Goal: Communication & Community: Participate in discussion

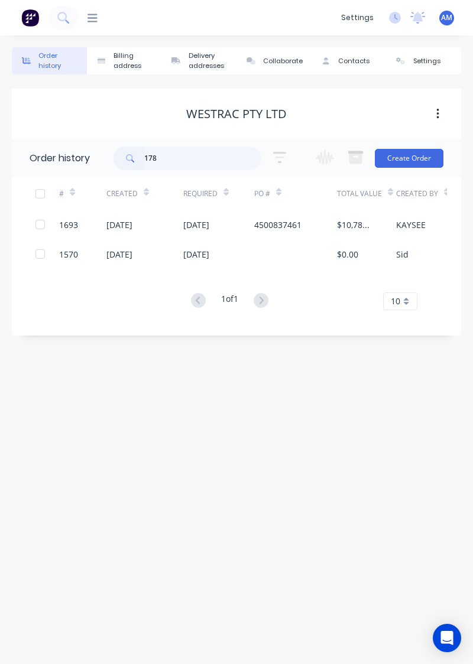
type input "1782"
click at [132, 254] on div "19 Aug 2025" at bounding box center [119, 254] width 26 height 12
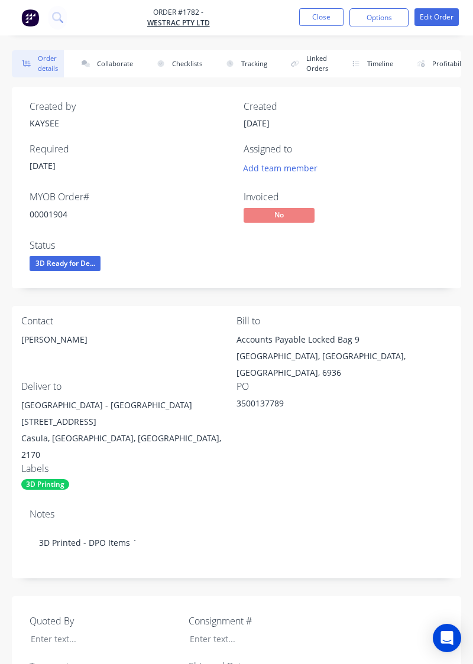
click at [95, 76] on button "Collaborate" at bounding box center [105, 63] width 68 height 27
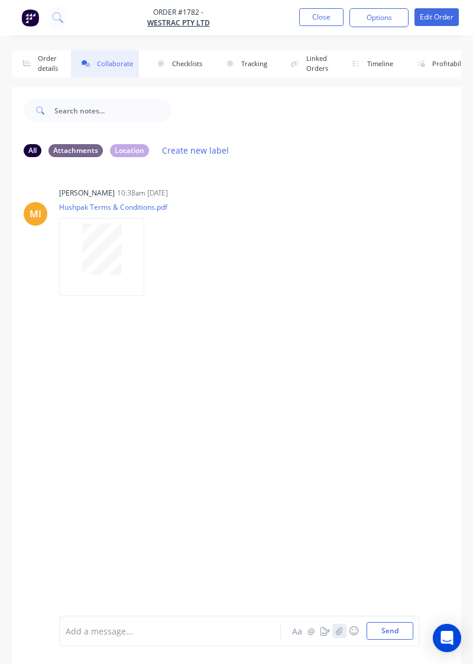
click at [341, 636] on button "button" at bounding box center [339, 631] width 14 height 14
click at [396, 632] on button "Send" at bounding box center [389, 631] width 47 height 18
click at [341, 636] on button "button" at bounding box center [339, 631] width 14 height 14
click at [397, 631] on button "Send" at bounding box center [389, 631] width 47 height 18
click at [348, 634] on button "☺" at bounding box center [353, 631] width 14 height 14
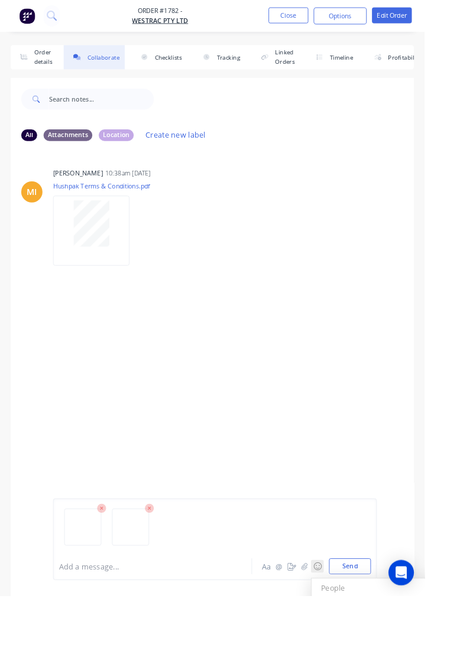
click at [348, 638] on button "☺" at bounding box center [353, 631] width 14 height 14
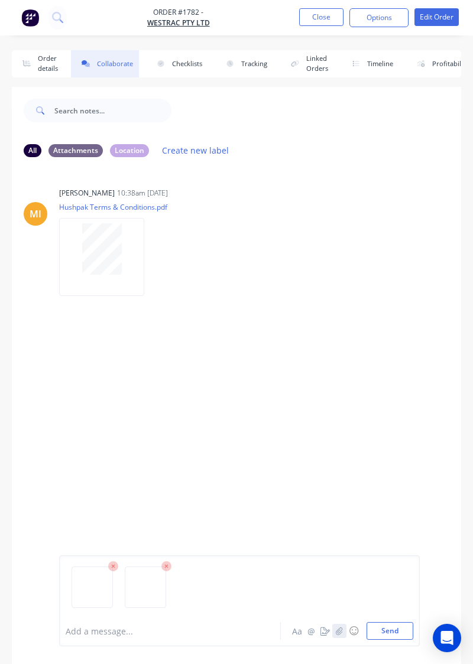
click at [343, 636] on button "button" at bounding box center [339, 631] width 14 height 14
click at [406, 629] on button "Send" at bounding box center [389, 631] width 47 height 18
click at [342, 636] on button "button" at bounding box center [339, 631] width 14 height 14
click at [396, 633] on button "Send" at bounding box center [389, 631] width 47 height 18
click at [359, 462] on div "MI Maricar Infante 10:38am 19/08/25 Hushpak Terms & Conditions.pdf Labels Downl…" at bounding box center [236, 391] width 449 height 448
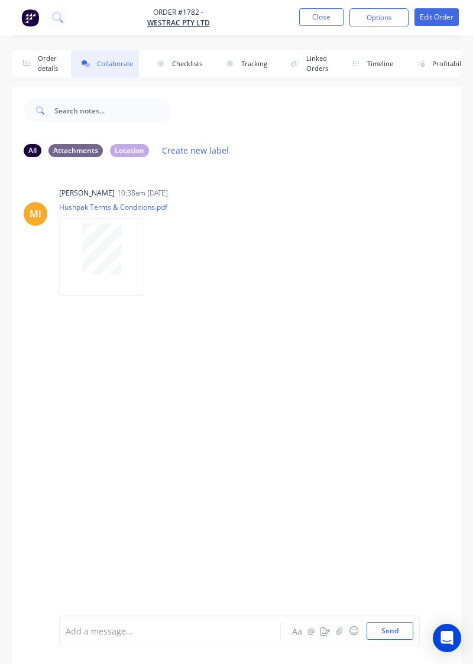
scroll to position [17, 0]
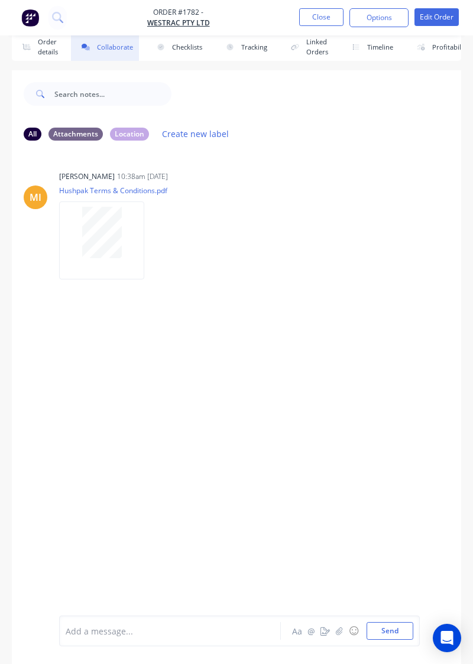
click at [184, 519] on div "MI Maricar Infante 10:38am 19/08/25 Hushpak Terms & Conditions.pdf Labels Downl…" at bounding box center [236, 374] width 449 height 448
click at [398, 640] on button "Send" at bounding box center [389, 631] width 47 height 18
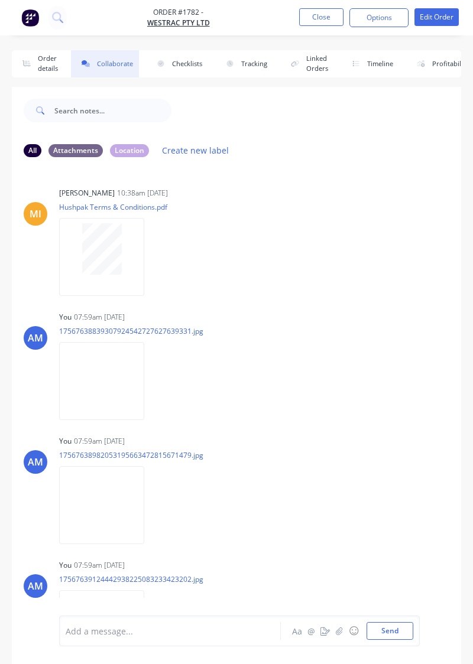
click at [0, 0] on div "Labels Download Delete" at bounding box center [0, 0] width 0 height 0
click at [338, 636] on button "button" at bounding box center [339, 631] width 14 height 14
click at [402, 639] on button "Send" at bounding box center [389, 631] width 47 height 18
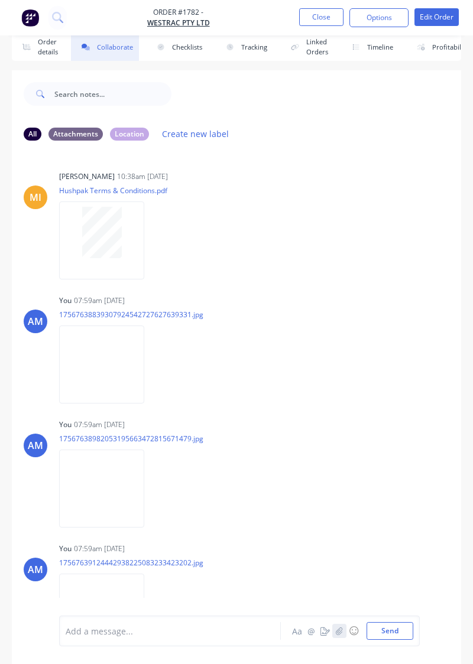
click at [341, 635] on icon "button" at bounding box center [339, 631] width 7 height 8
click at [393, 640] on button "Send" at bounding box center [389, 631] width 47 height 18
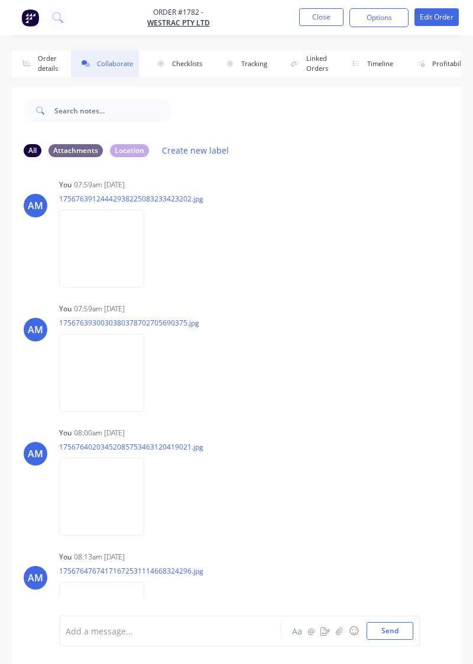
click at [327, 13] on button "Close" at bounding box center [321, 17] width 44 height 18
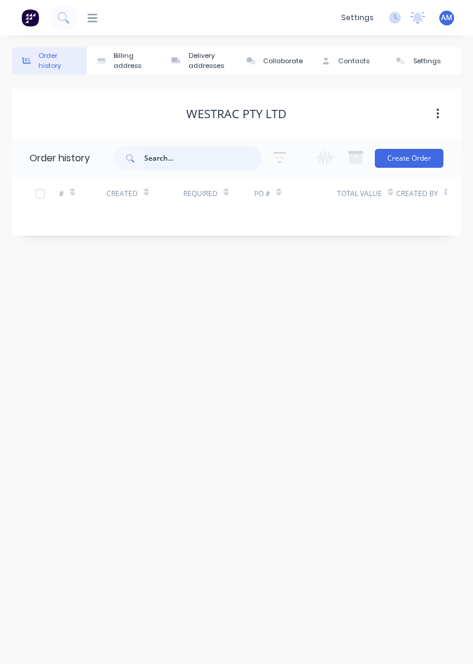
click at [158, 162] on input "text" at bounding box center [202, 158] width 117 height 24
type input "1586"
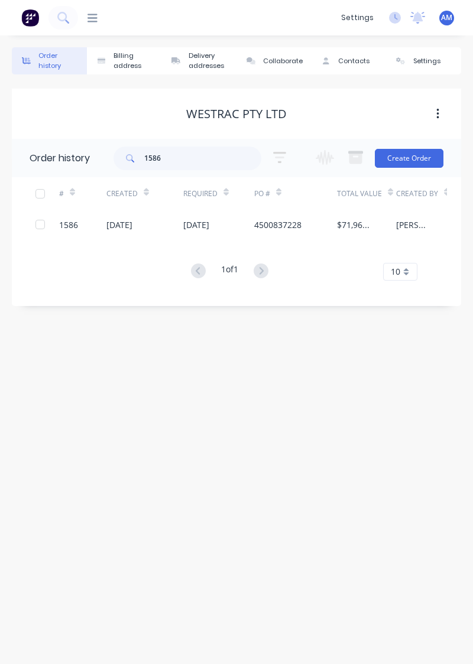
click at [288, 226] on div "4500837228" at bounding box center [277, 225] width 47 height 12
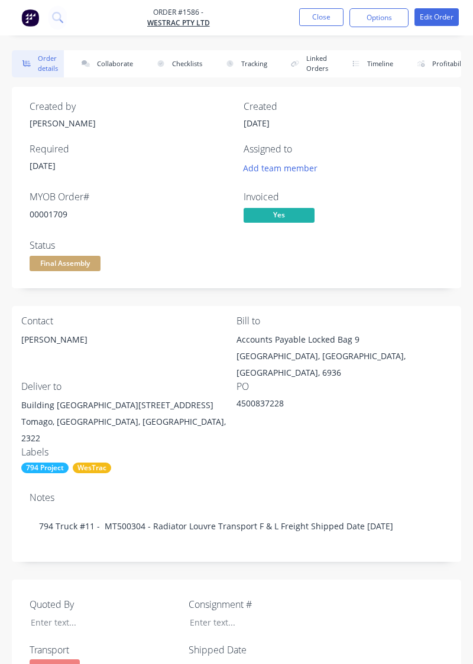
click at [117, 65] on button "Collaborate" at bounding box center [105, 63] width 68 height 27
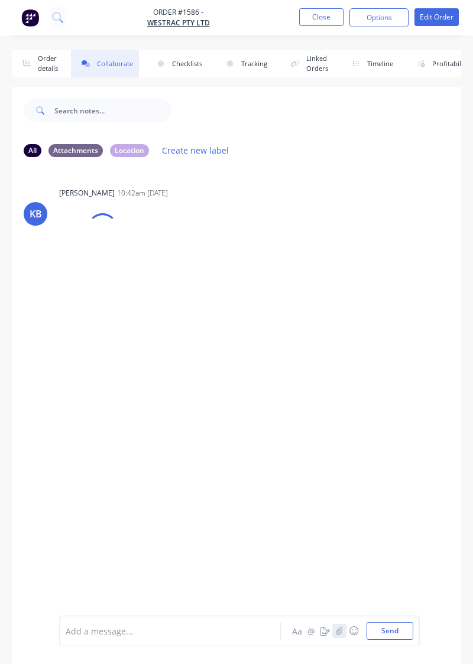
click at [345, 638] on button "button" at bounding box center [339, 631] width 14 height 14
click at [406, 640] on button "Send" at bounding box center [389, 631] width 47 height 18
click at [343, 638] on button "button" at bounding box center [339, 631] width 14 height 14
click at [278, 464] on div "KB [PERSON_NAME] 10:42am [DATE] Hushpak Invoice - 00001709.pdf Labels Download" at bounding box center [236, 391] width 449 height 448
click at [396, 646] on div "Add a message... Aa @ ☺ Send" at bounding box center [239, 600] width 360 height 91
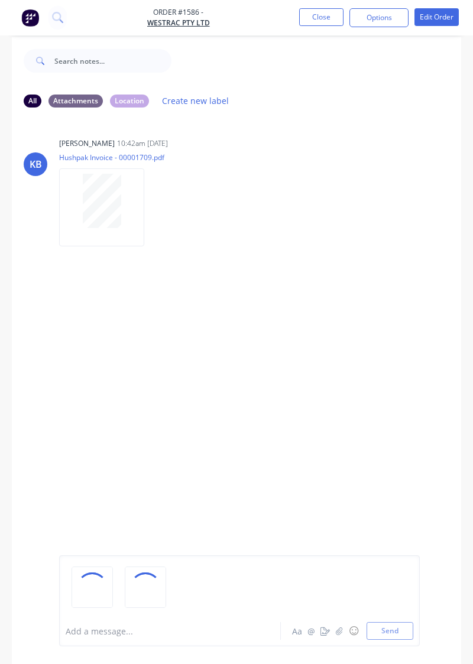
scroll to position [77, 0]
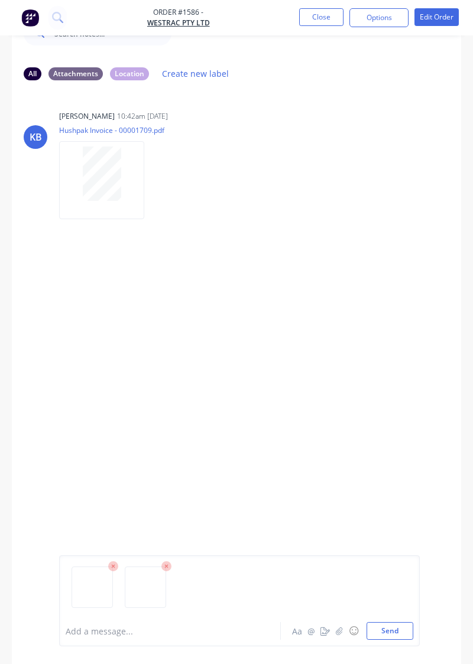
click at [411, 640] on button "Send" at bounding box center [389, 631] width 47 height 18
click at [395, 640] on button "Send" at bounding box center [389, 631] width 47 height 18
click at [393, 640] on button "Send" at bounding box center [389, 631] width 47 height 18
click at [400, 640] on button "Send" at bounding box center [389, 631] width 47 height 18
click at [392, 640] on button "Send" at bounding box center [389, 631] width 47 height 18
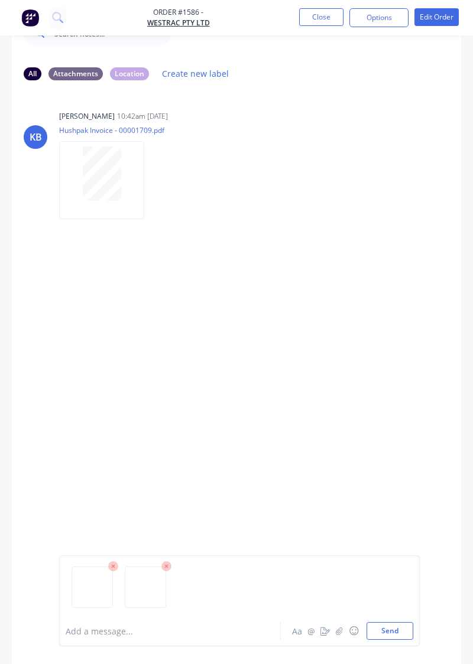
click at [408, 640] on button "Send" at bounding box center [389, 631] width 47 height 18
click at [394, 640] on button "Send" at bounding box center [389, 631] width 47 height 18
click at [392, 640] on button "Send" at bounding box center [389, 631] width 47 height 18
click at [404, 528] on div "KB [PERSON_NAME] 10:42am [DATE] Hushpak Invoice - 00001709.pdf Labels Download" at bounding box center [236, 314] width 449 height 448
click at [409, 663] on div "Add a message... Aa @ ☺ Send" at bounding box center [236, 601] width 449 height 126
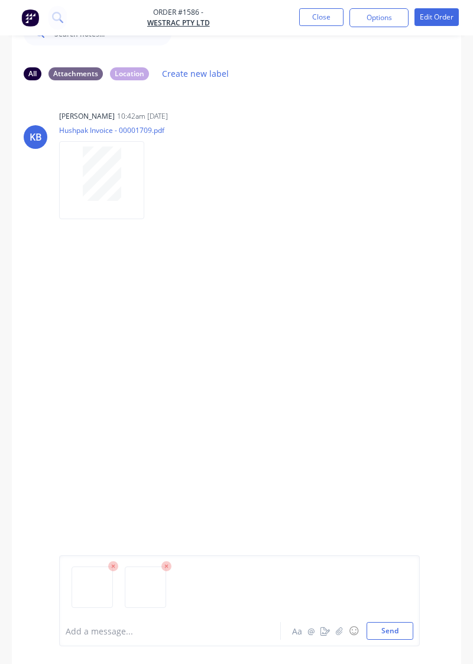
click at [406, 640] on button "Send" at bounding box center [389, 631] width 47 height 18
click at [396, 640] on button "Send" at bounding box center [389, 631] width 47 height 18
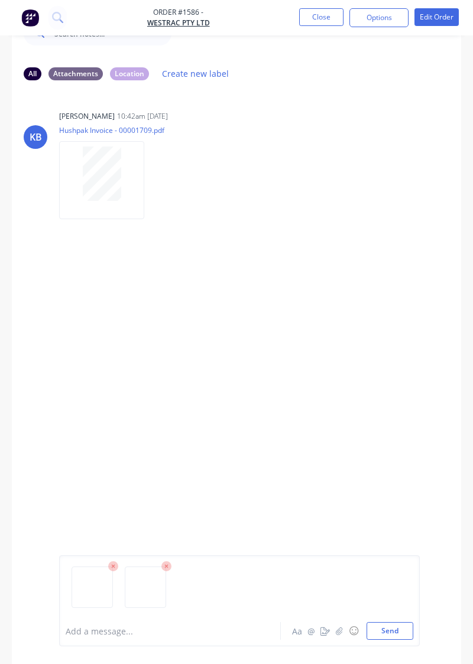
click at [406, 640] on button "Send" at bounding box center [389, 631] width 47 height 18
click at [403, 640] on button "Send" at bounding box center [389, 631] width 47 height 18
click at [405, 640] on button "Send" at bounding box center [389, 631] width 47 height 18
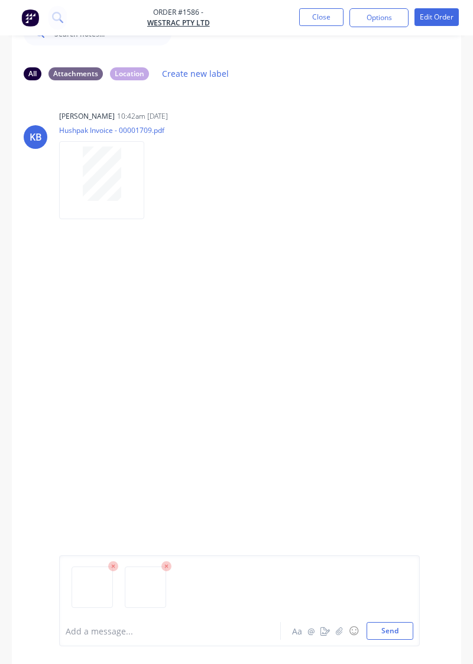
click at [396, 640] on button "Send" at bounding box center [389, 631] width 47 height 18
click at [395, 640] on button "Send" at bounding box center [389, 631] width 47 height 18
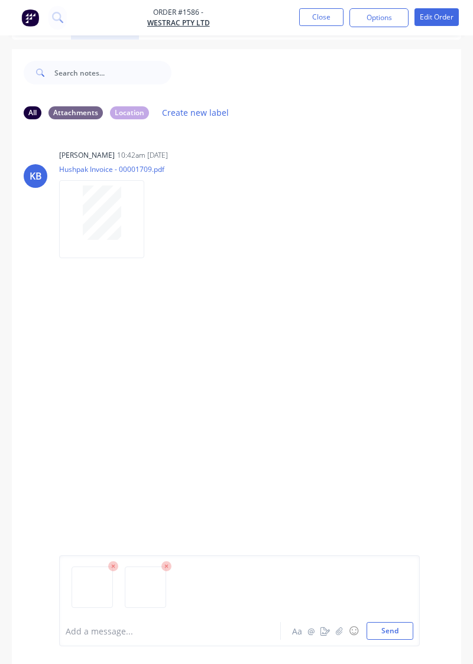
scroll to position [0, 0]
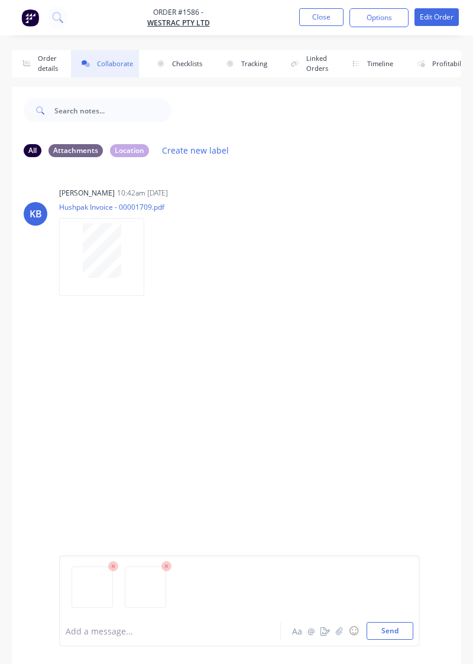
click at [395, 631] on button "Send" at bounding box center [389, 631] width 47 height 18
